Goal: Task Accomplishment & Management: Manage account settings

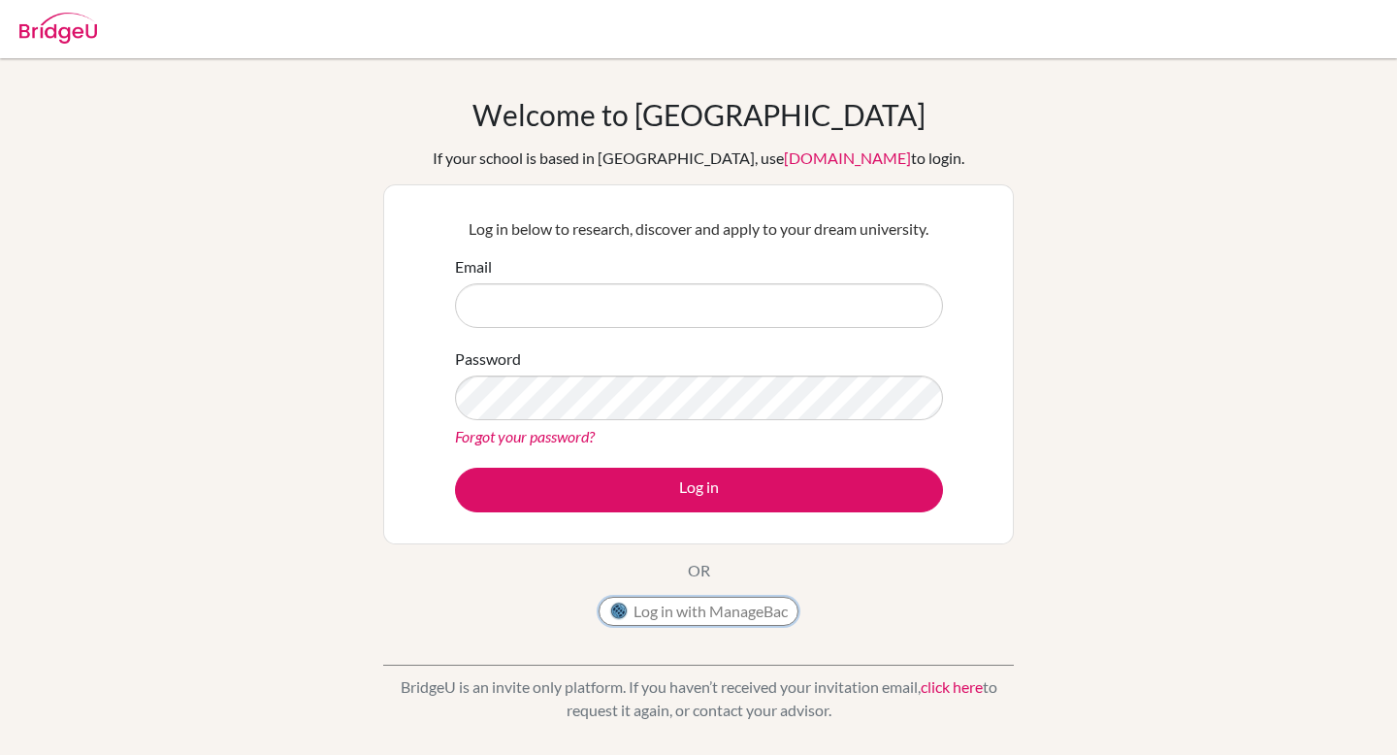
click at [634, 602] on button "Log in with ManageBac" at bounding box center [699, 611] width 200 height 29
click at [526, 439] on link "Forgot your password?" at bounding box center [525, 436] width 140 height 18
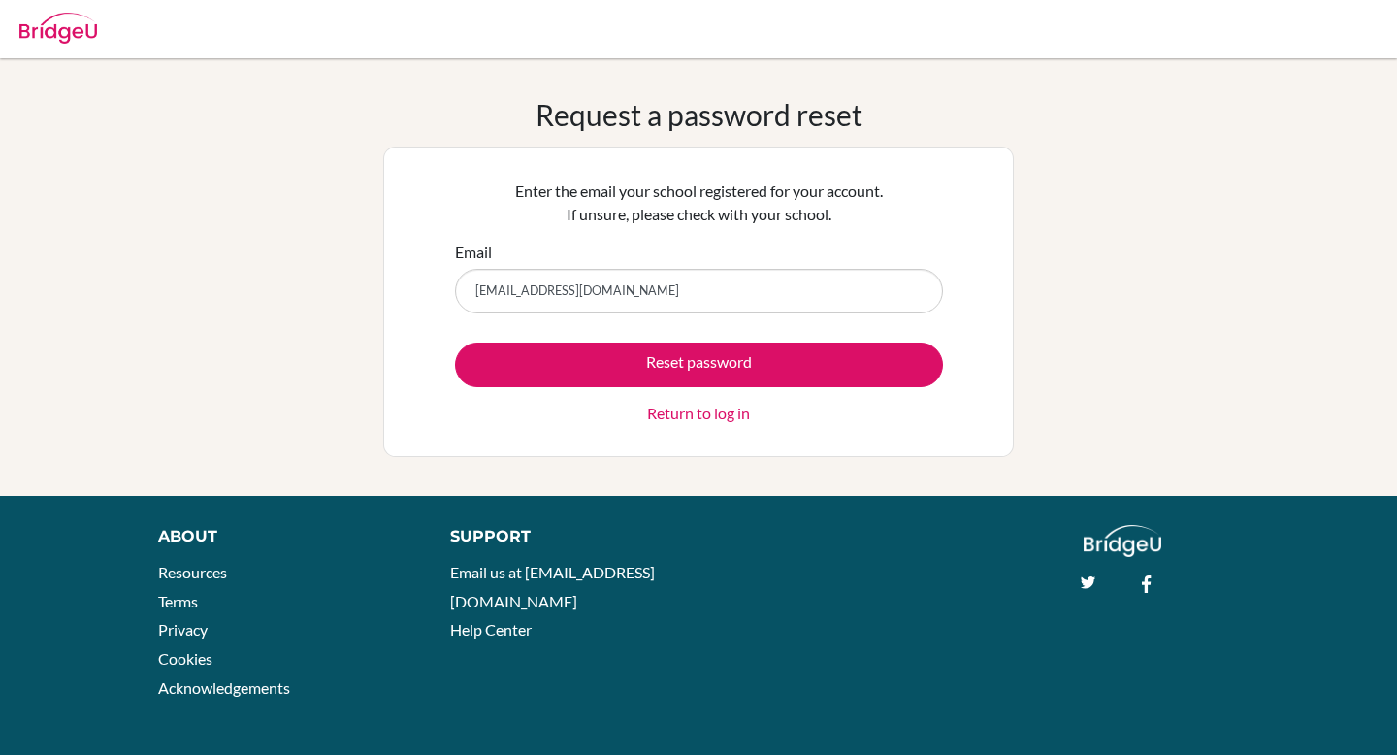
type input "[EMAIL_ADDRESS][DOMAIN_NAME]"
click at [455, 342] on button "Reset password" at bounding box center [699, 364] width 488 height 45
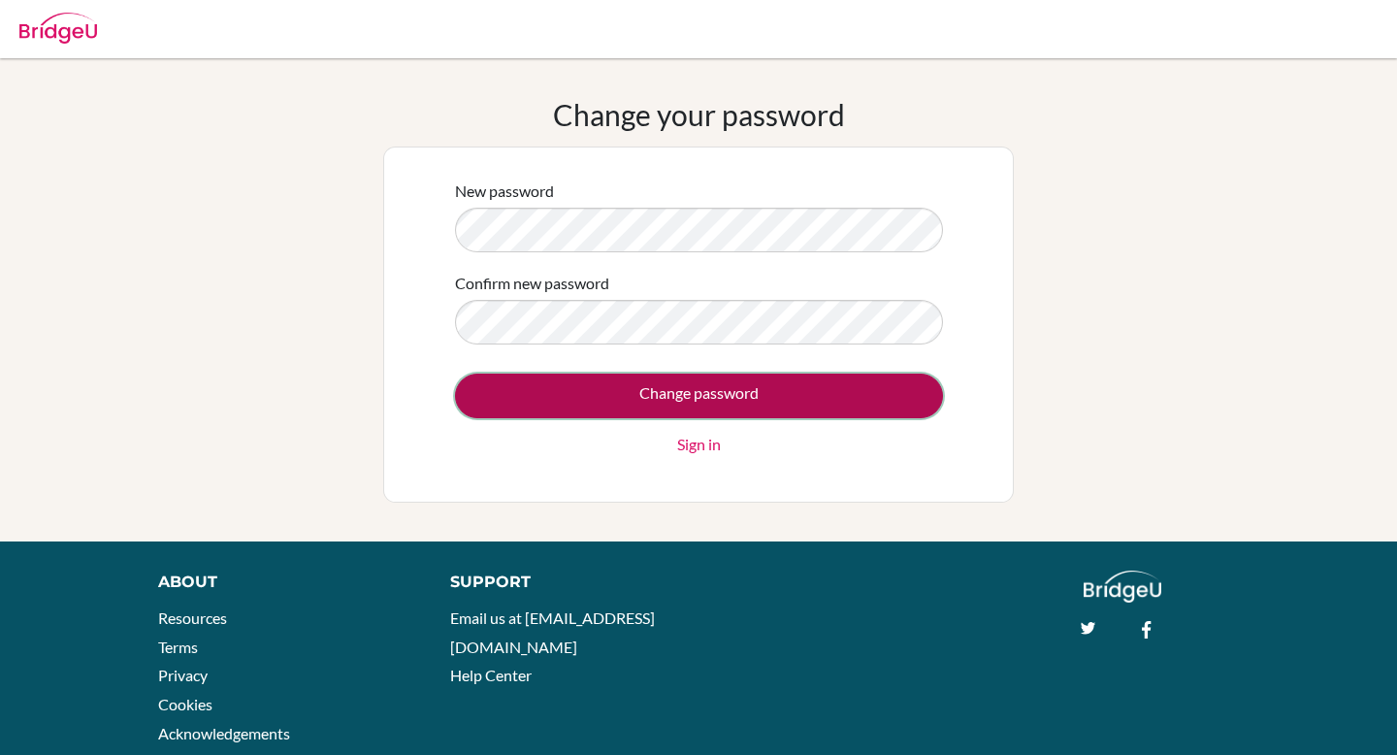
click at [625, 395] on input "Change password" at bounding box center [699, 396] width 488 height 45
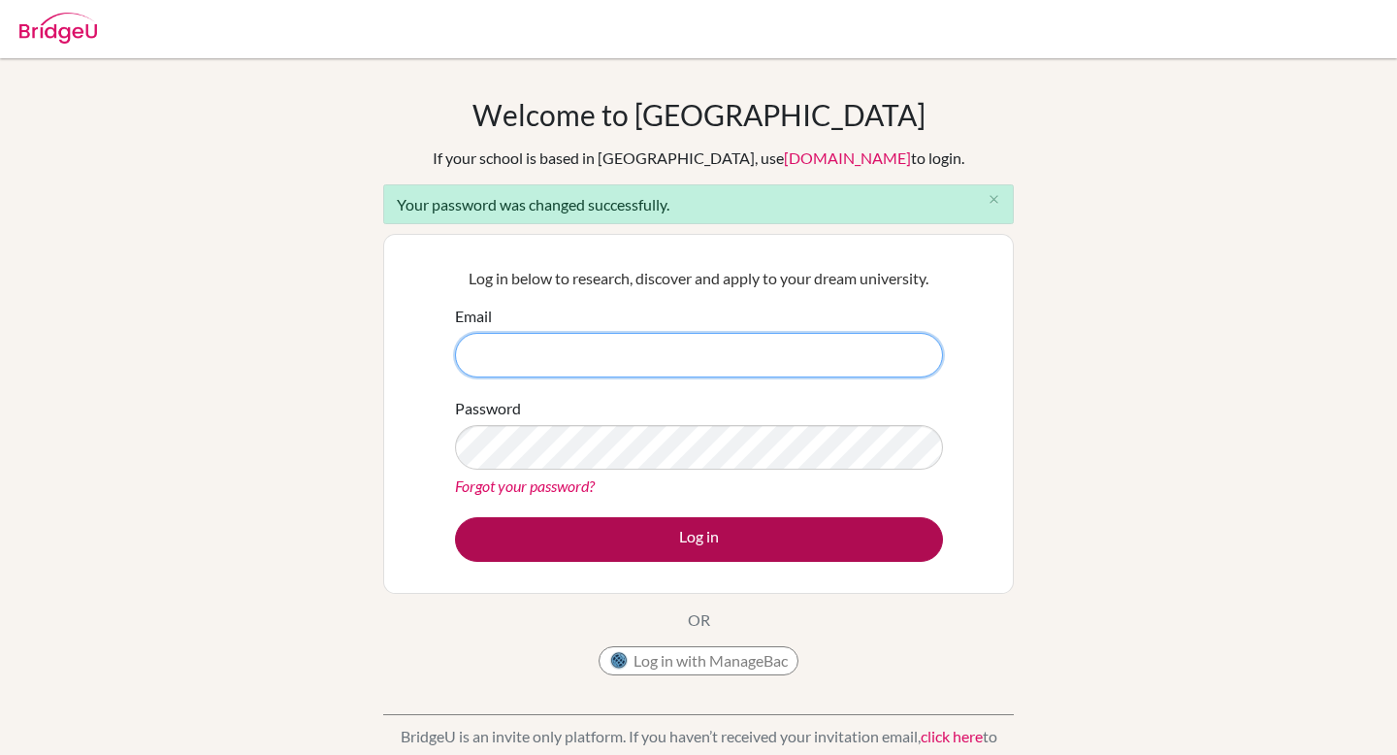
type input "[EMAIL_ADDRESS][DOMAIN_NAME]"
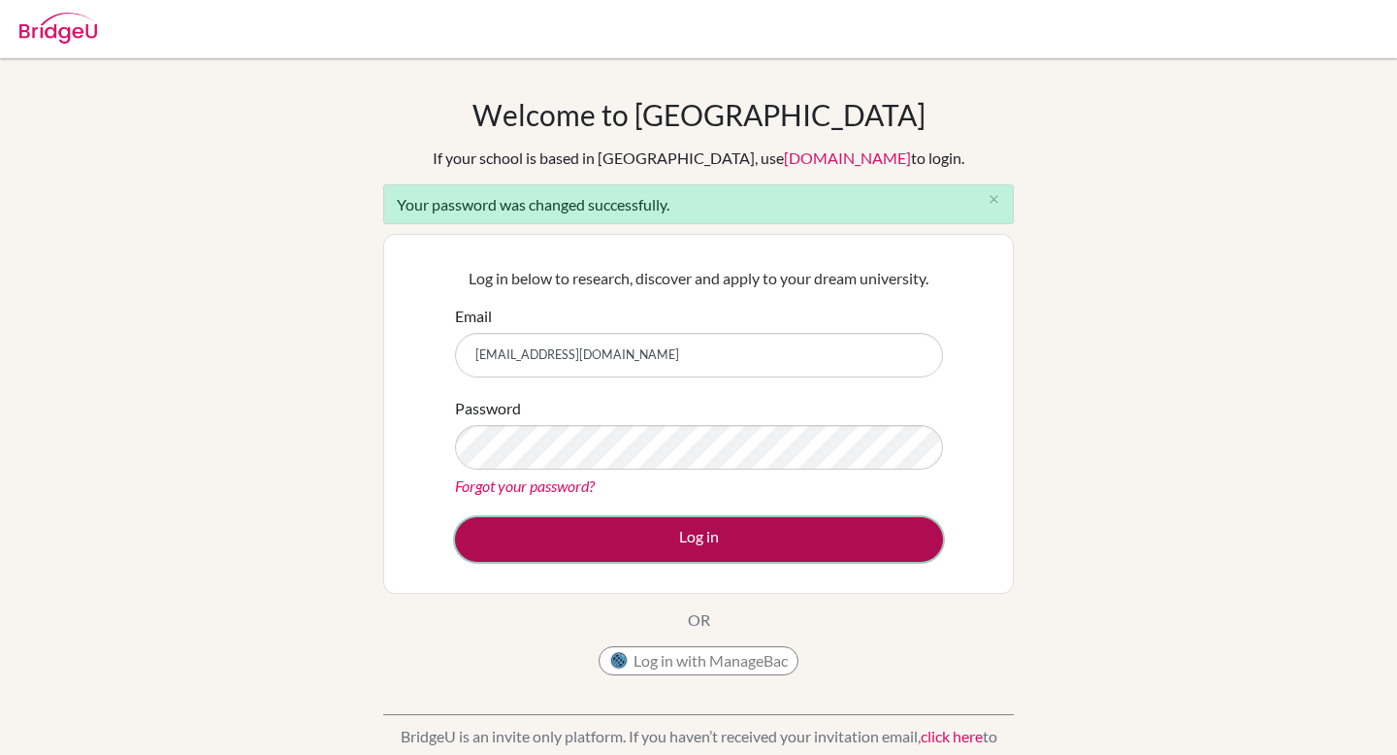
click at [666, 531] on button "Log in" at bounding box center [699, 539] width 488 height 45
